Goal: Task Accomplishment & Management: Manage account settings

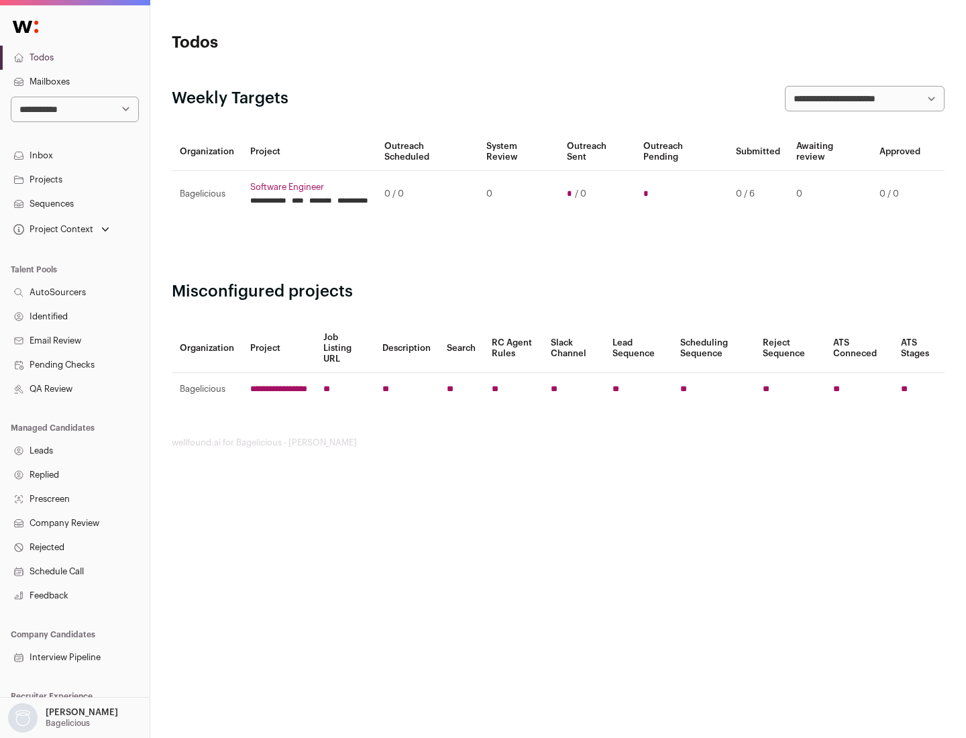
click at [74, 179] on link "Projects" at bounding box center [75, 180] width 150 height 24
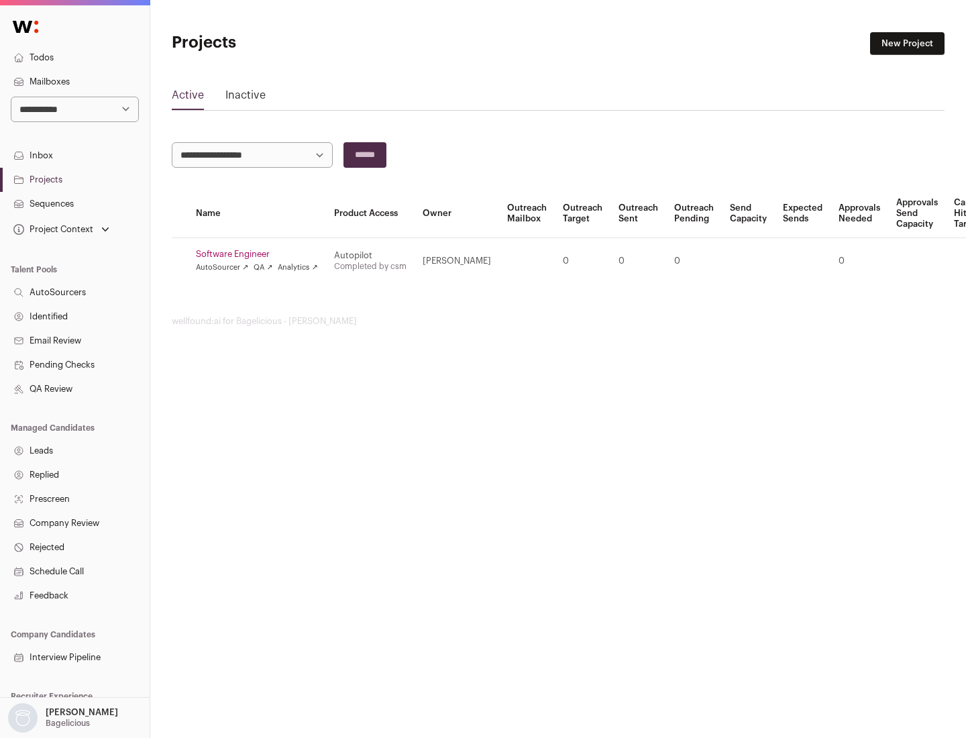
click at [261, 254] on link "Software Engineer" at bounding box center [257, 254] width 122 height 11
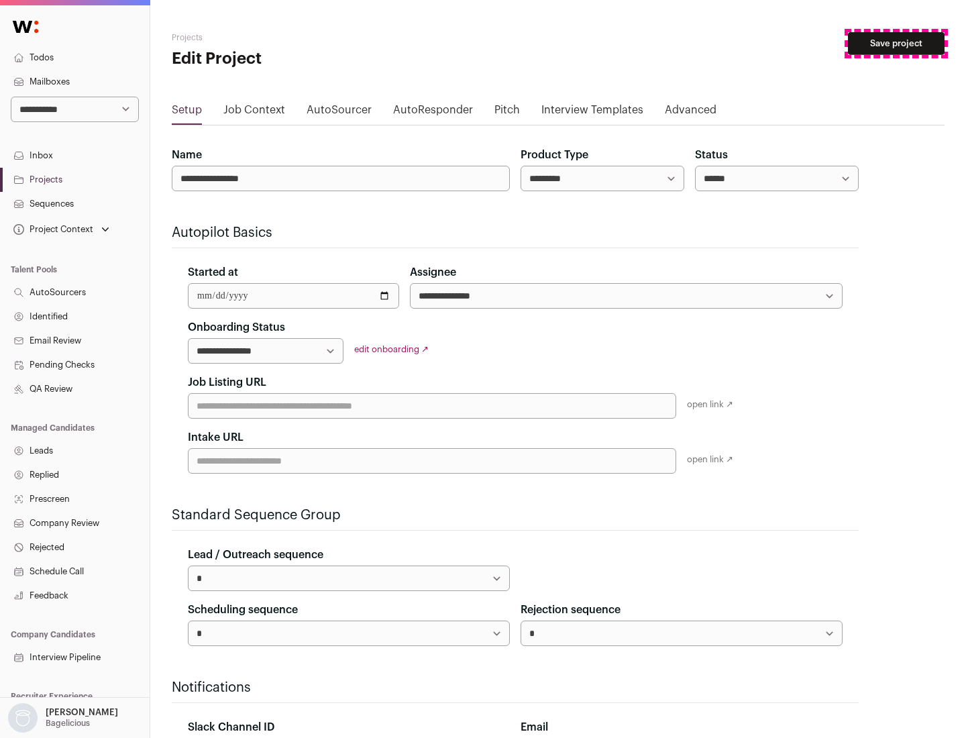
click at [897, 44] on button "Save project" at bounding box center [896, 43] width 97 height 23
